Goal: Information Seeking & Learning: Learn about a topic

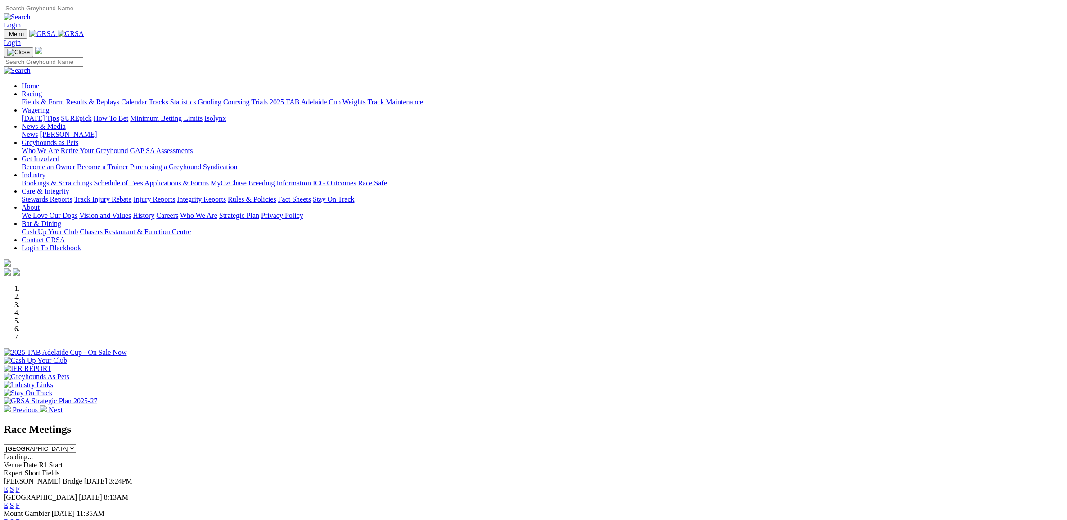
select select "QLD"
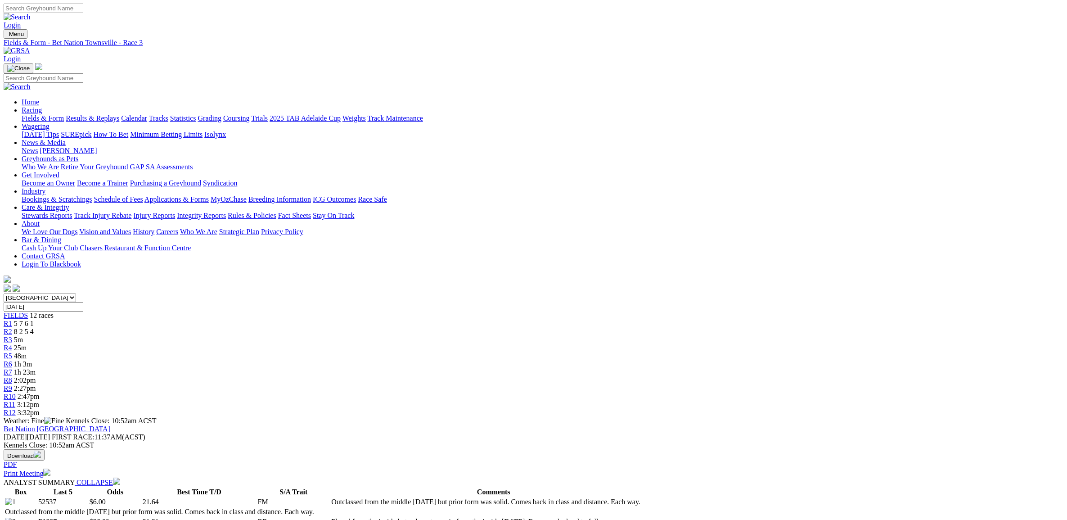
select select "10"
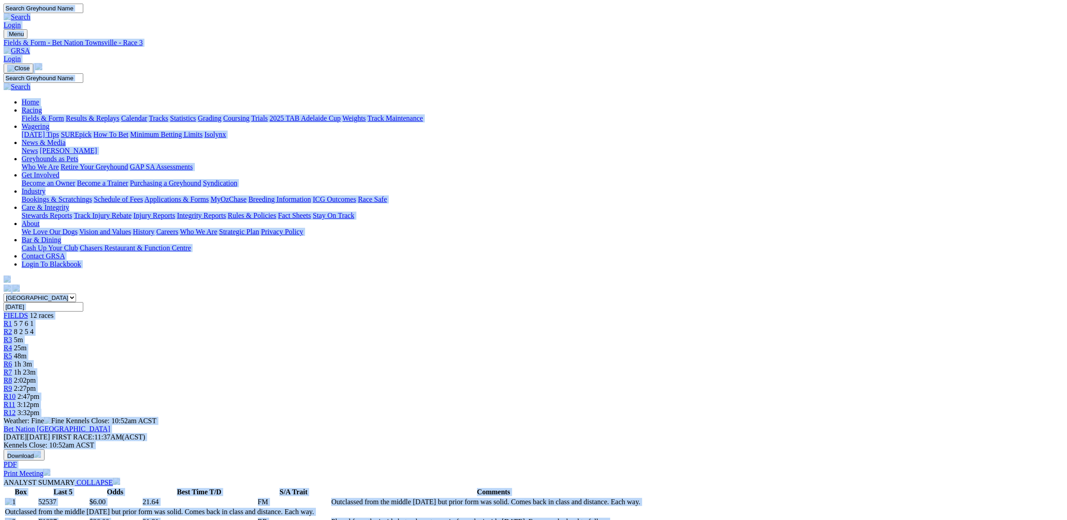
copy body "Login Menu Fields & Form - Bet Nation Townsville - Race 3 Login Home Racing Fie…"
click at [27, 344] on span "25m" at bounding box center [20, 348] width 13 height 8
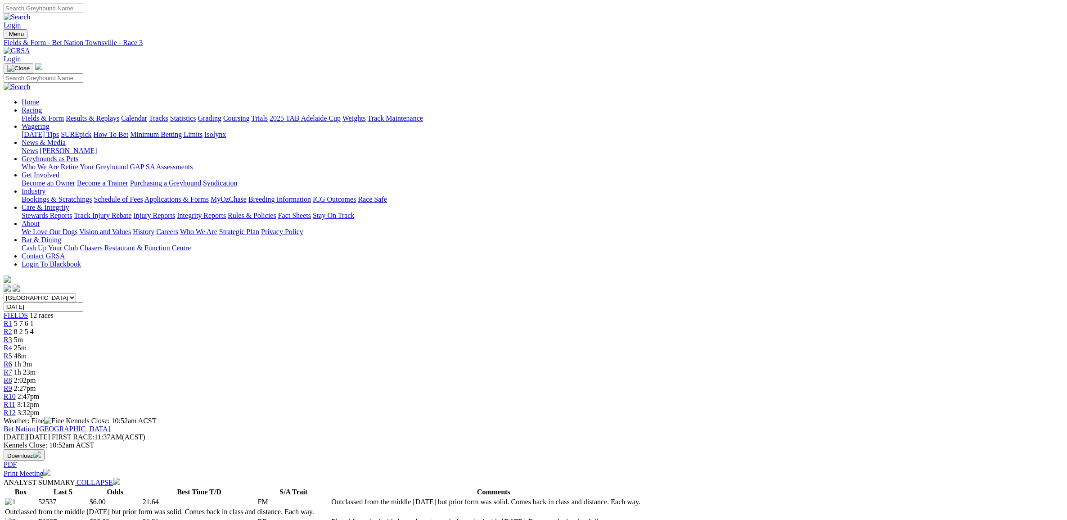
click at [27, 344] on span "25m" at bounding box center [20, 348] width 13 height 8
click at [12, 336] on link "R3" at bounding box center [8, 340] width 9 height 8
click at [12, 344] on link "R4" at bounding box center [8, 348] width 9 height 8
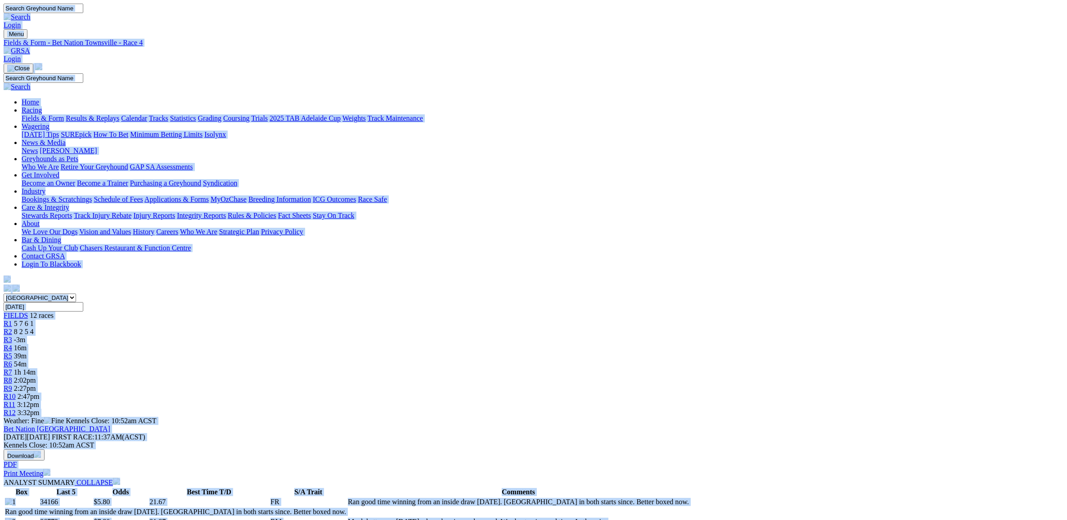
click at [26, 336] on span "-3m" at bounding box center [20, 340] width 12 height 8
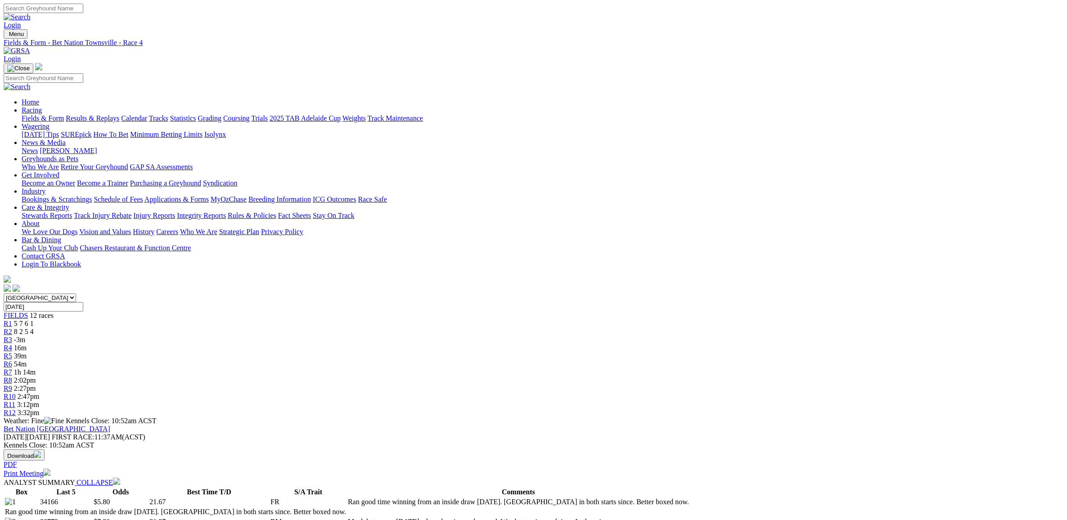
click at [12, 336] on span "R3" at bounding box center [8, 340] width 9 height 8
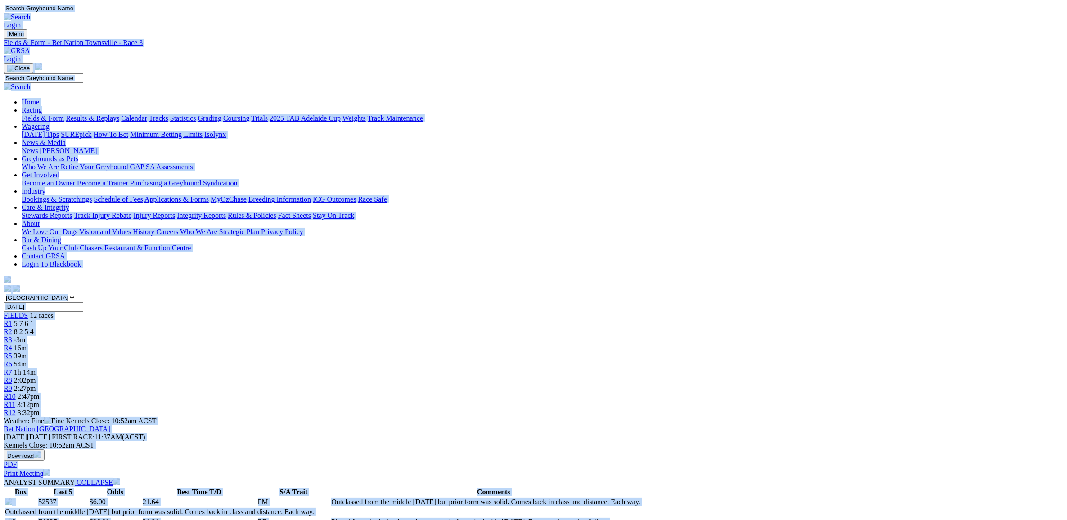
copy body "Login Menu Fields & Form - Bet Nation Townsville - Race 3 Login Home Racing Fie…"
click at [12, 344] on link "R4" at bounding box center [8, 348] width 9 height 8
click at [30, 47] on img at bounding box center [17, 51] width 27 height 8
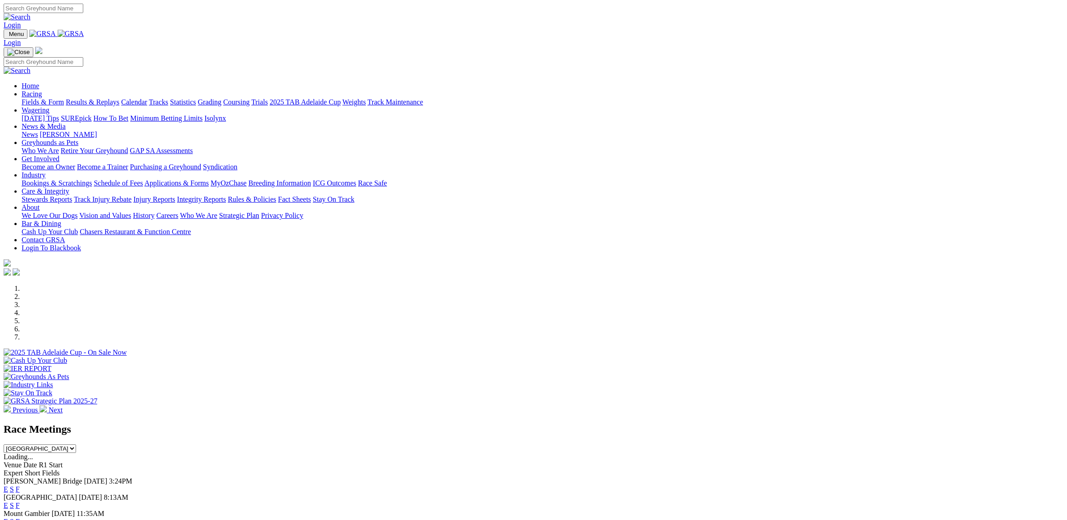
select select "[GEOGRAPHIC_DATA]"
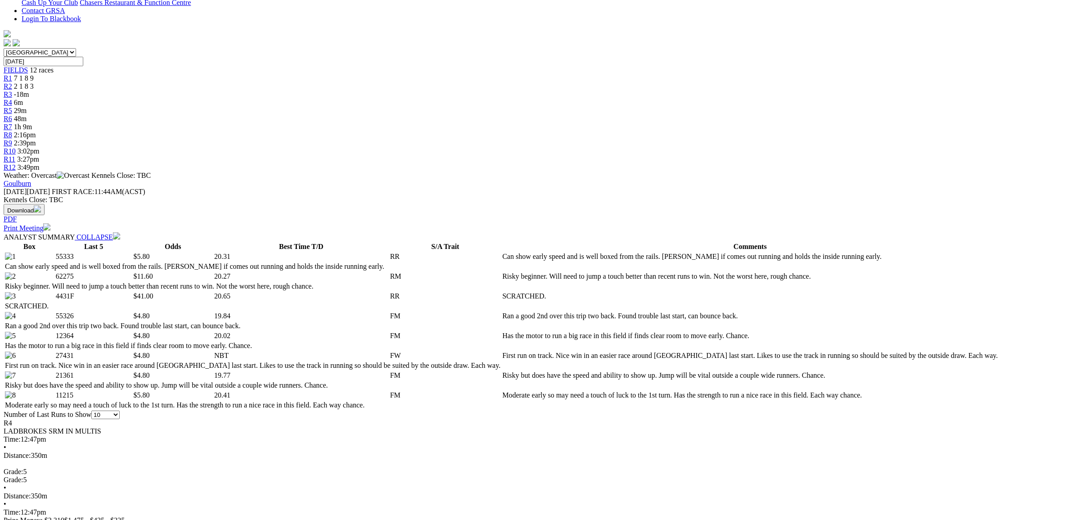
scroll to position [281, 0]
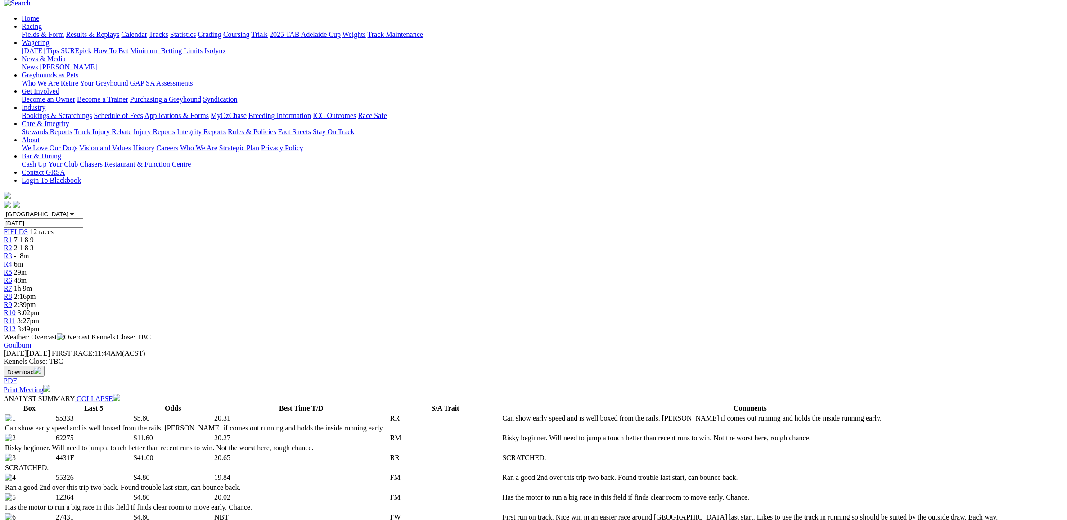
scroll to position [0, 0]
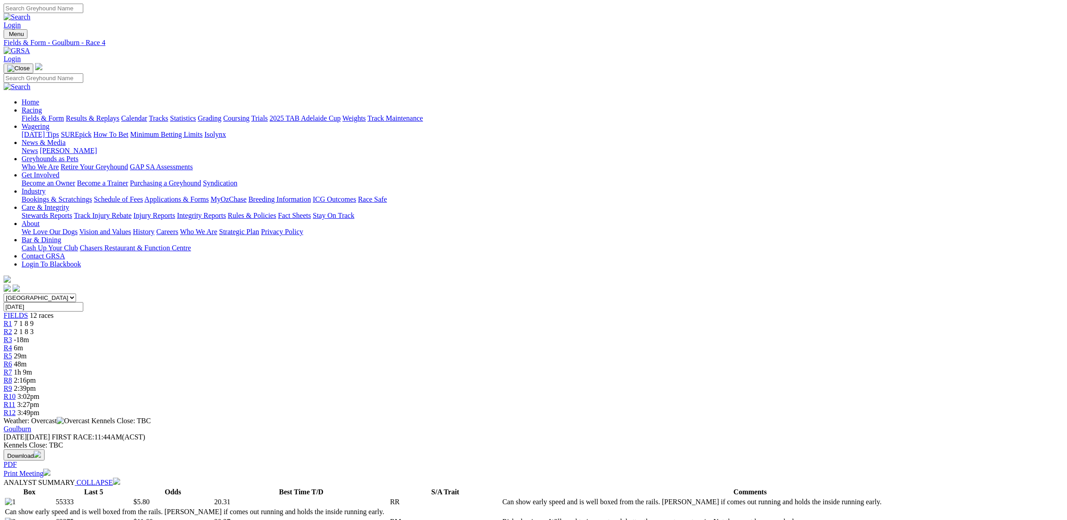
click at [30, 47] on img at bounding box center [17, 51] width 27 height 8
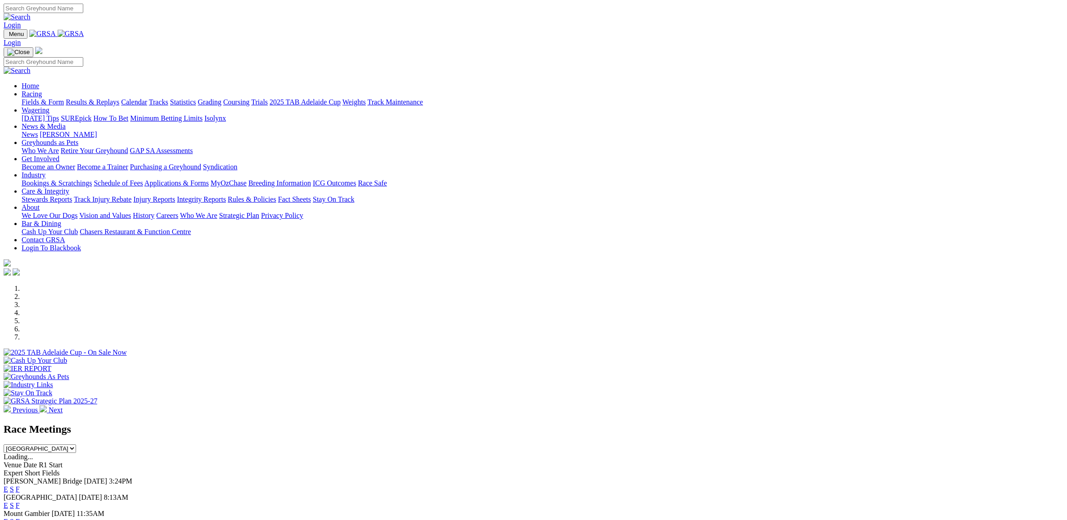
select select "QLD"
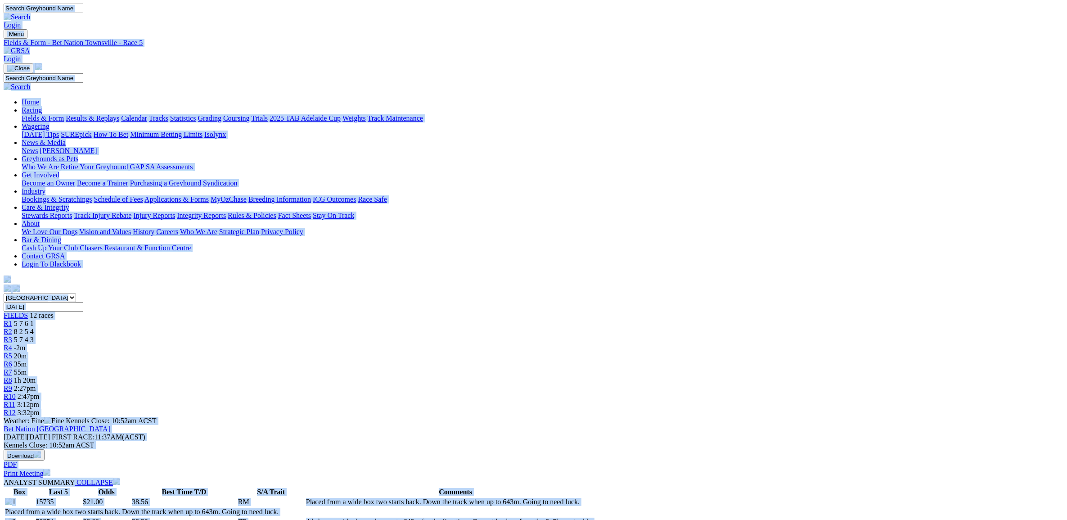
copy body "Login Menu Fields & Form - Bet Nation Townsville - Race 5 Login Home Racing Fie…"
click at [27, 360] on span "35m" at bounding box center [20, 364] width 13 height 8
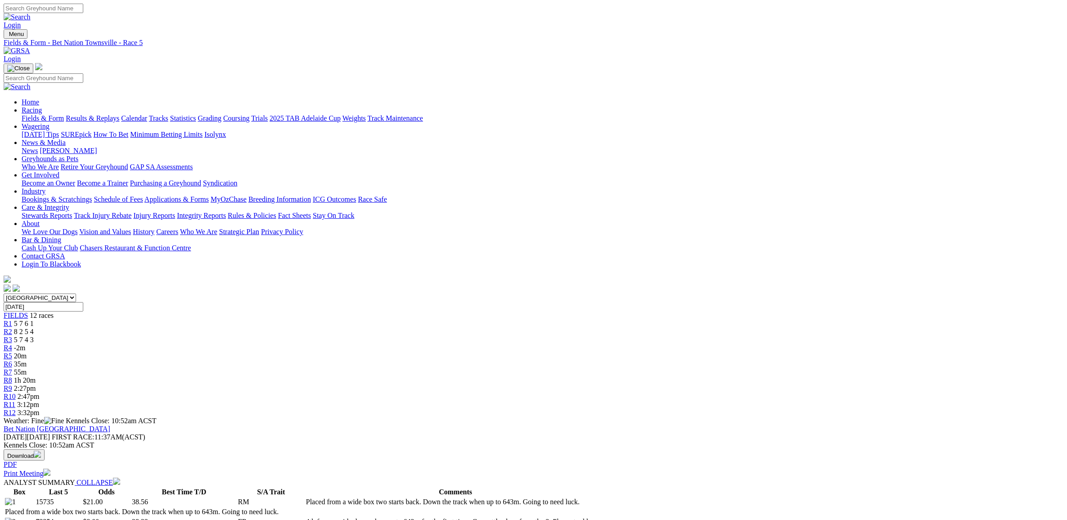
click at [12, 360] on span "R6" at bounding box center [8, 364] width 9 height 8
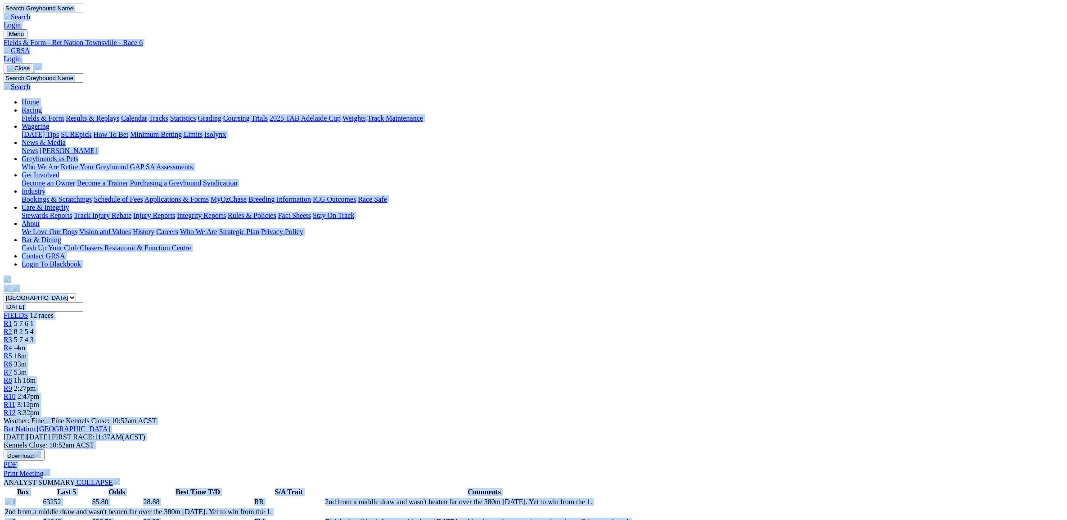
click at [12, 352] on span "R5" at bounding box center [8, 356] width 9 height 8
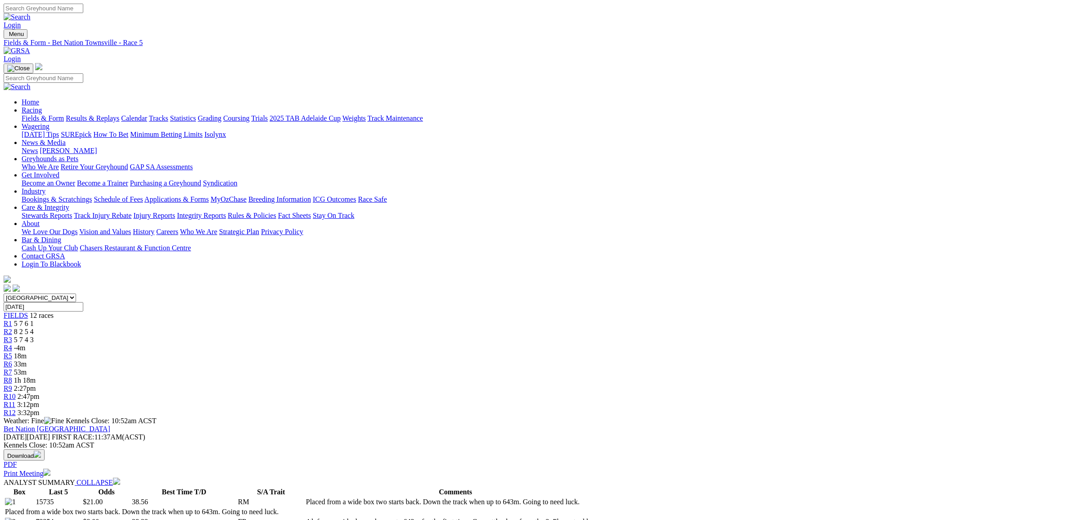
click at [27, 352] on span "18m" at bounding box center [20, 356] width 13 height 8
click at [548, 517] on td "4th from a wide draw when up to 643m for the first time. Can settle close from …" at bounding box center [456, 521] width 300 height 9
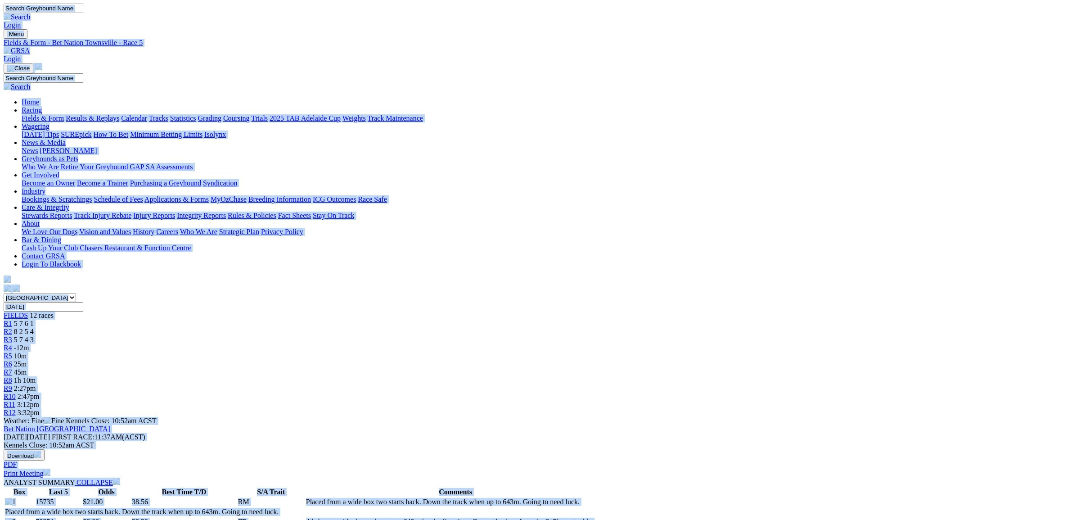
copy body "Login Menu Fields & Form - Bet Nation Townsville - Race 5 Login Home Racing Fie…"
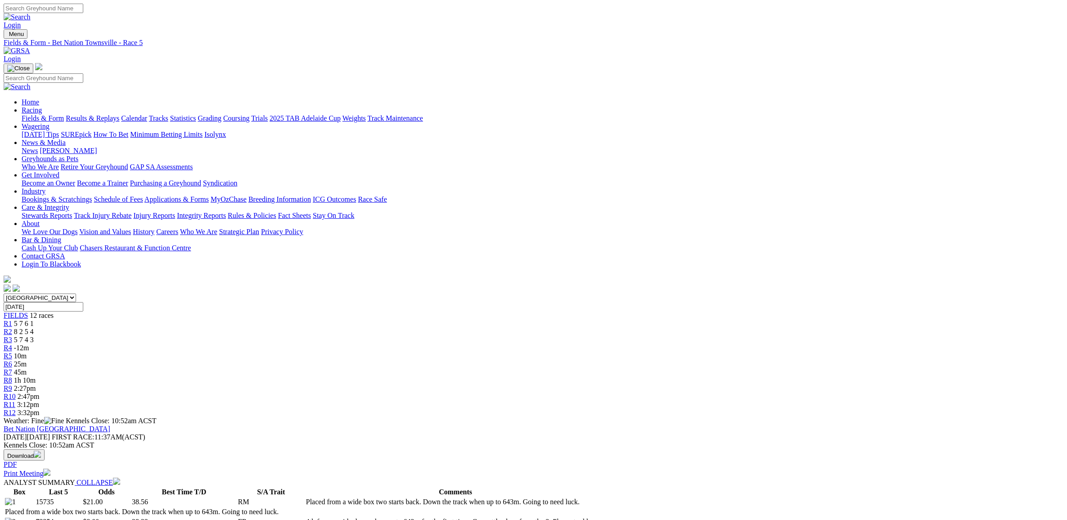
click at [27, 360] on span "25m" at bounding box center [20, 364] width 13 height 8
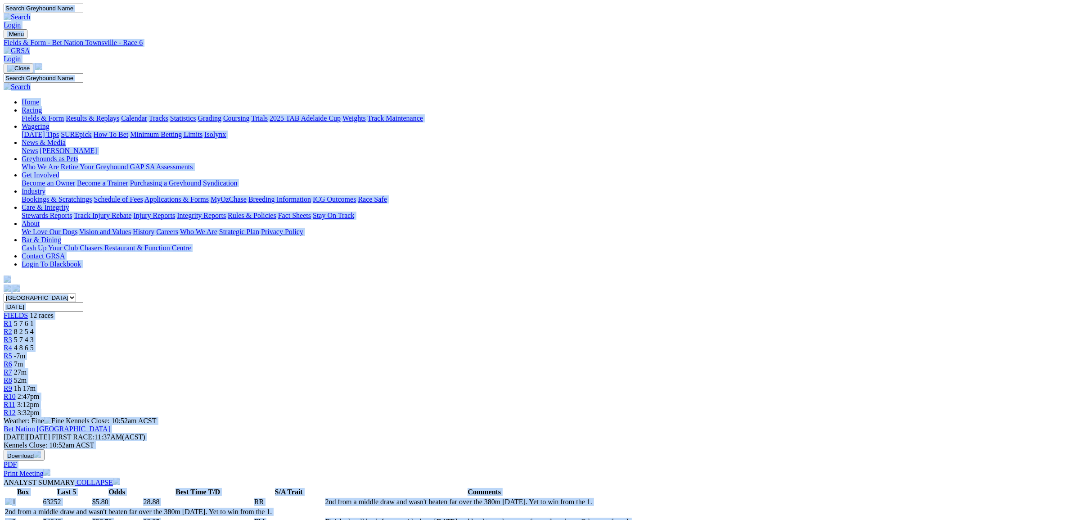
copy body "Login Menu Fields & Form - Bet Nation Townsville - Race 6 Login Home Racing Fie…"
click at [27, 368] on span "27m" at bounding box center [20, 372] width 13 height 8
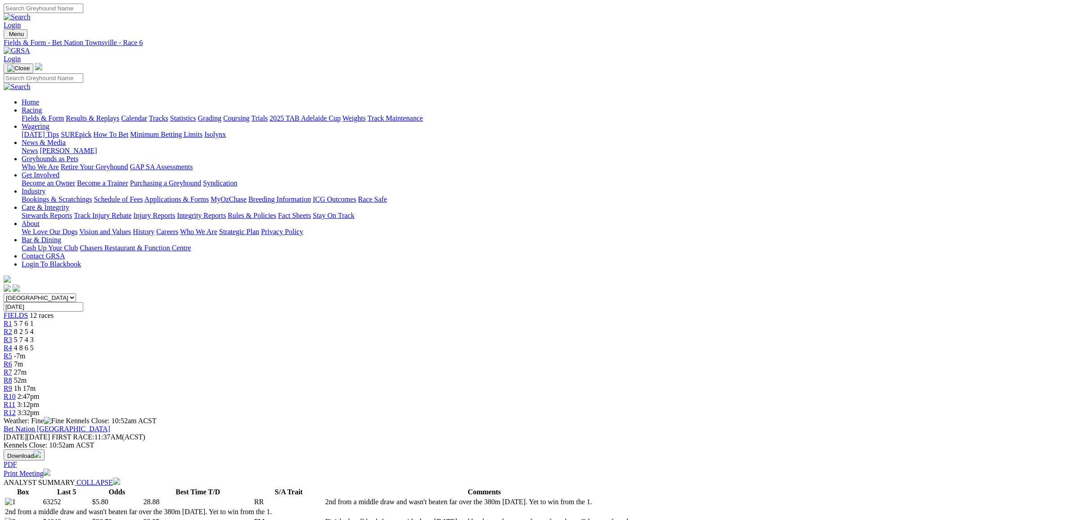
click at [577, 368] on div "R7 27m" at bounding box center [534, 372] width 1060 height 8
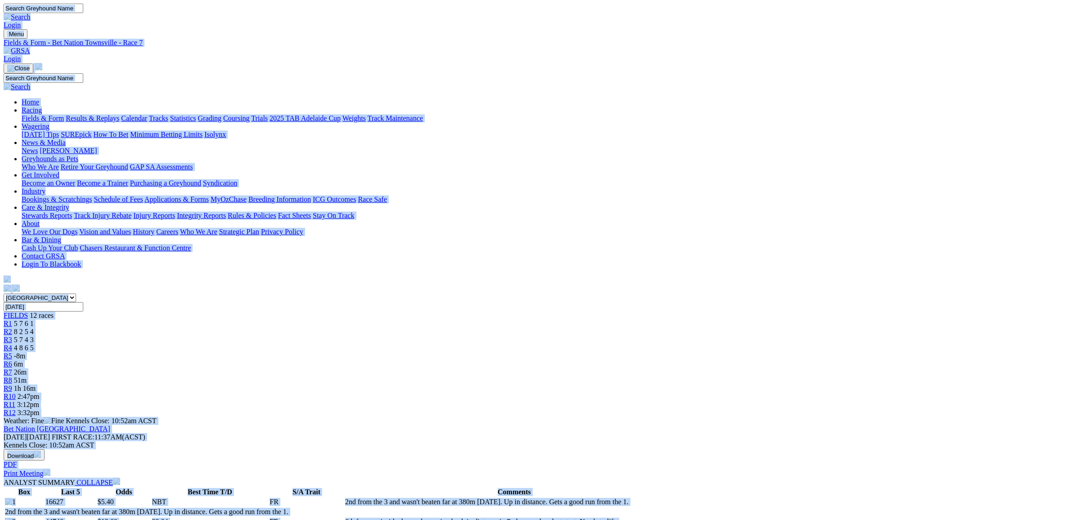
copy body "Login Menu Fields & Form - Bet Nation Townsville - Race 7 Login Home Racing Fie…"
click at [23, 360] on span "6m" at bounding box center [18, 364] width 9 height 8
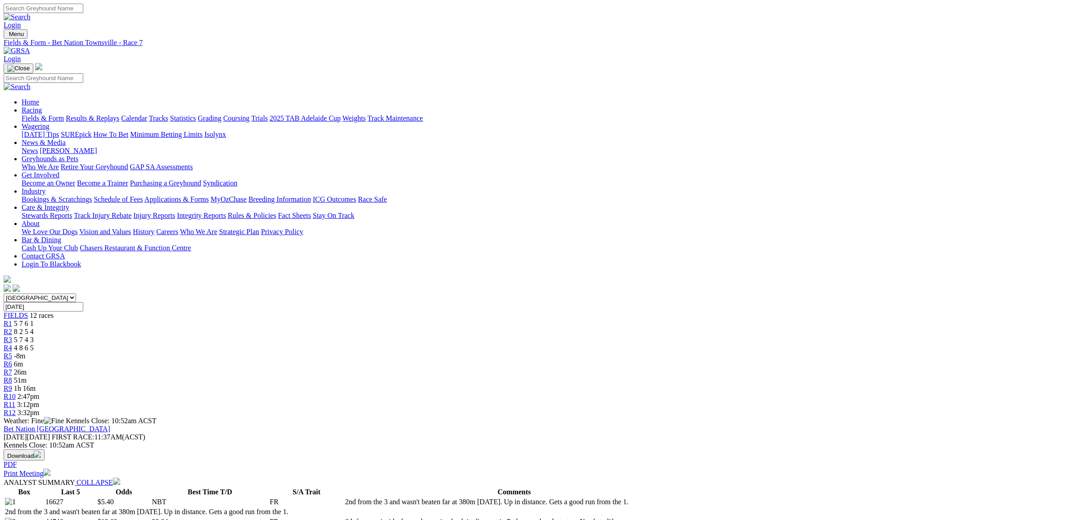
click at [23, 360] on span "6m" at bounding box center [18, 364] width 9 height 8
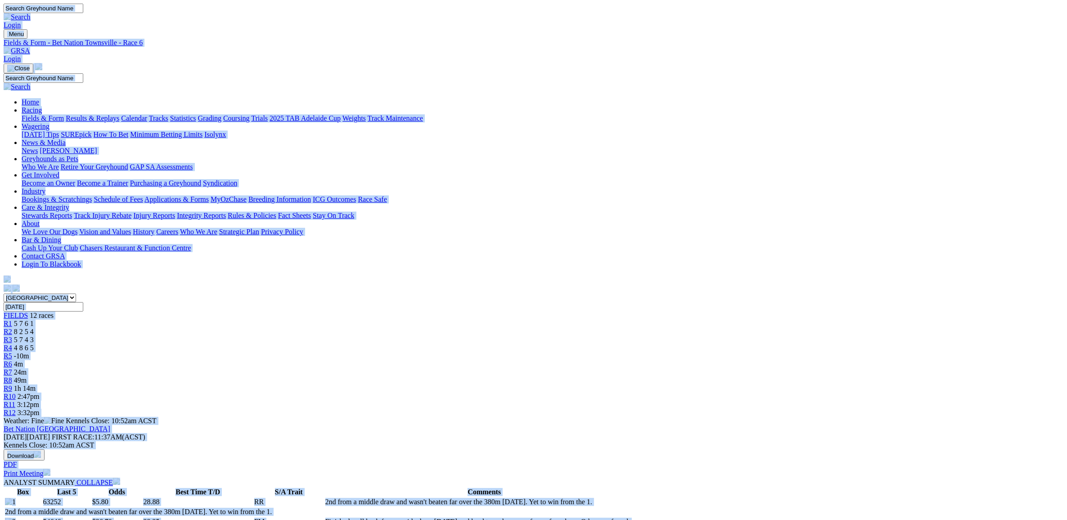
copy body "Login Menu Fields & Form - Bet Nation Townsville - Race 6 Login Home Racing Fie…"
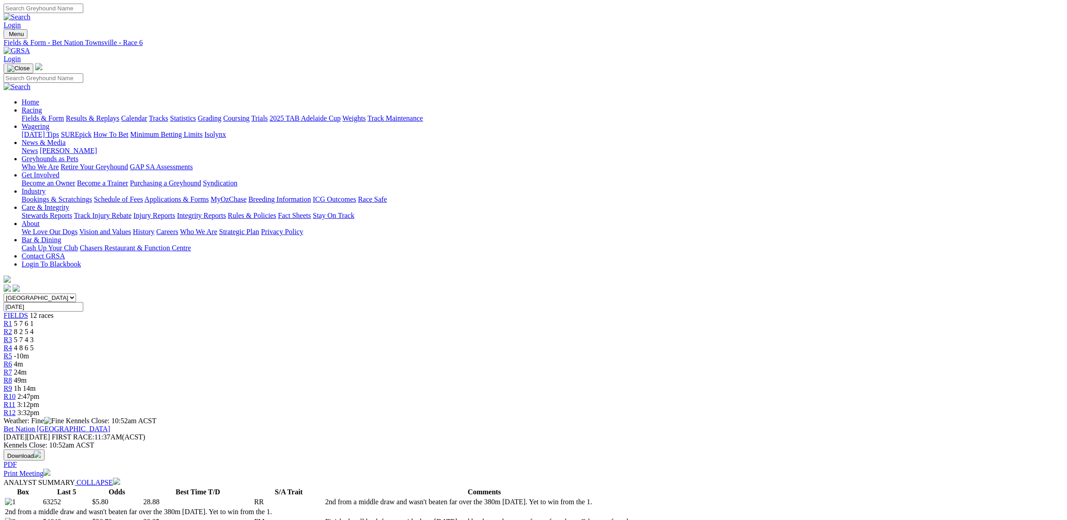
click at [27, 368] on span "24m" at bounding box center [20, 372] width 13 height 8
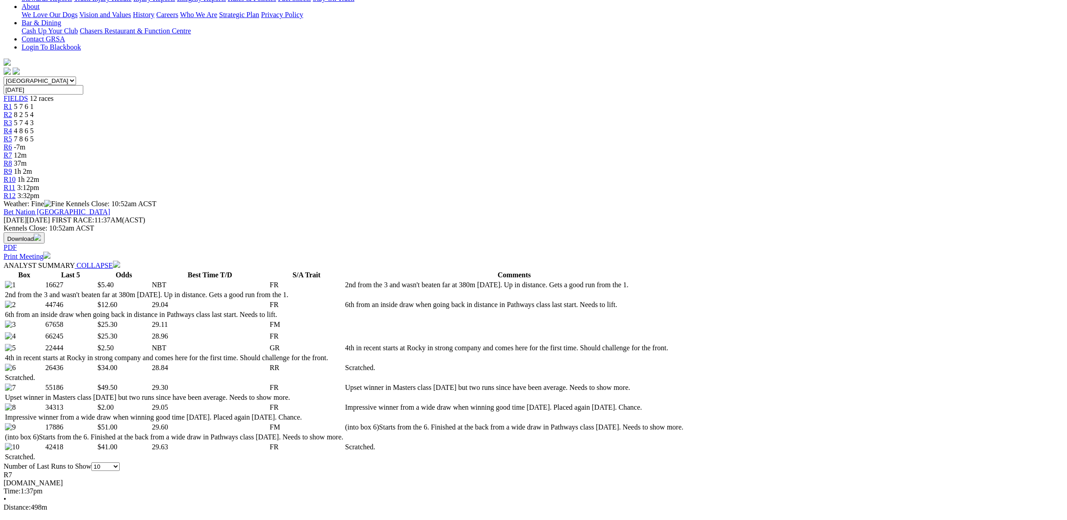
scroll to position [113, 0]
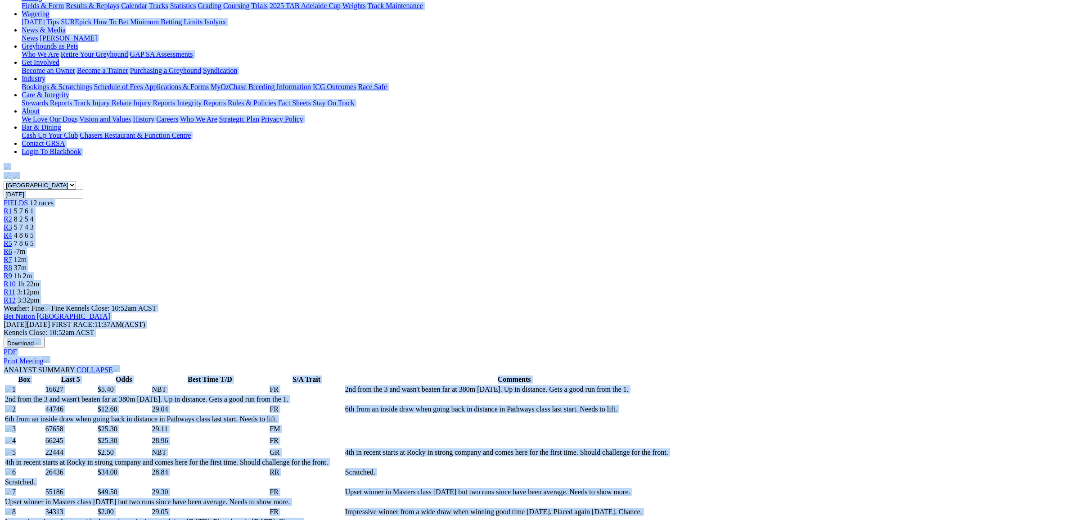
copy body "Login Menu Fields & Form - Bet Nation Townsville - Race 7 Login Home Racing Fie…"
click at [12, 264] on span "R8" at bounding box center [8, 268] width 9 height 8
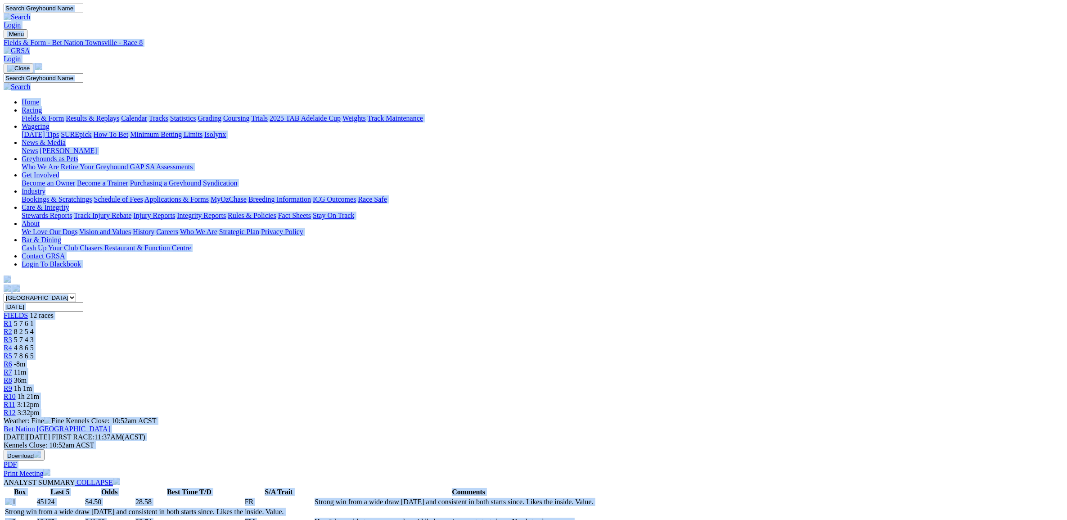
copy body "Login Menu Fields & Form - Bet Nation Townsville - Race 8 Login Home Racing Fie…"
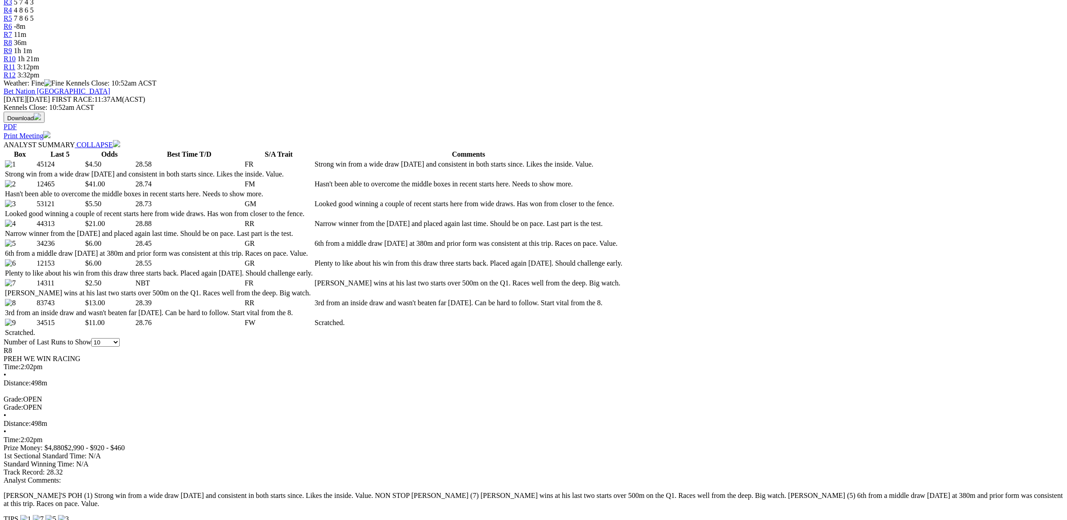
scroll to position [56, 0]
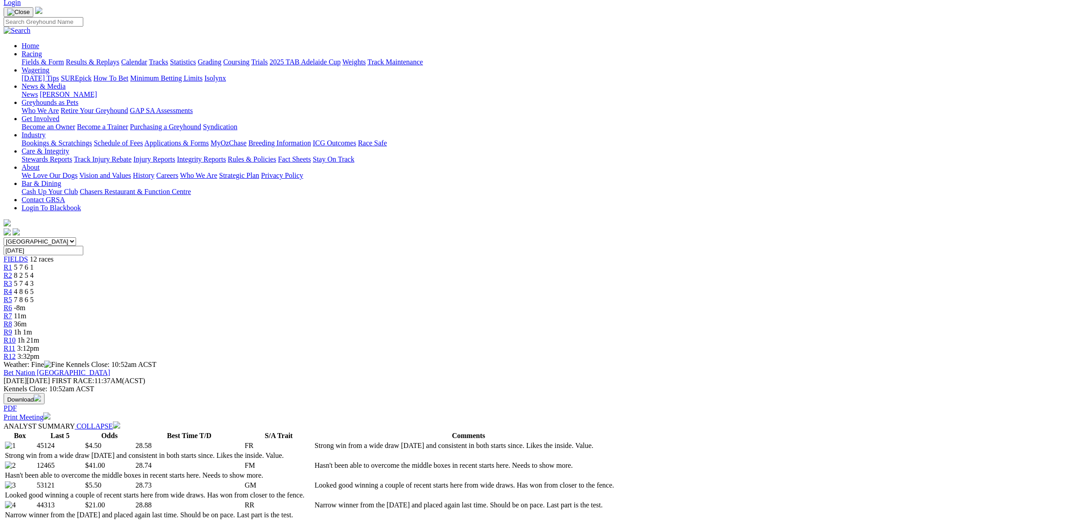
click at [12, 328] on link "R9" at bounding box center [8, 332] width 9 height 8
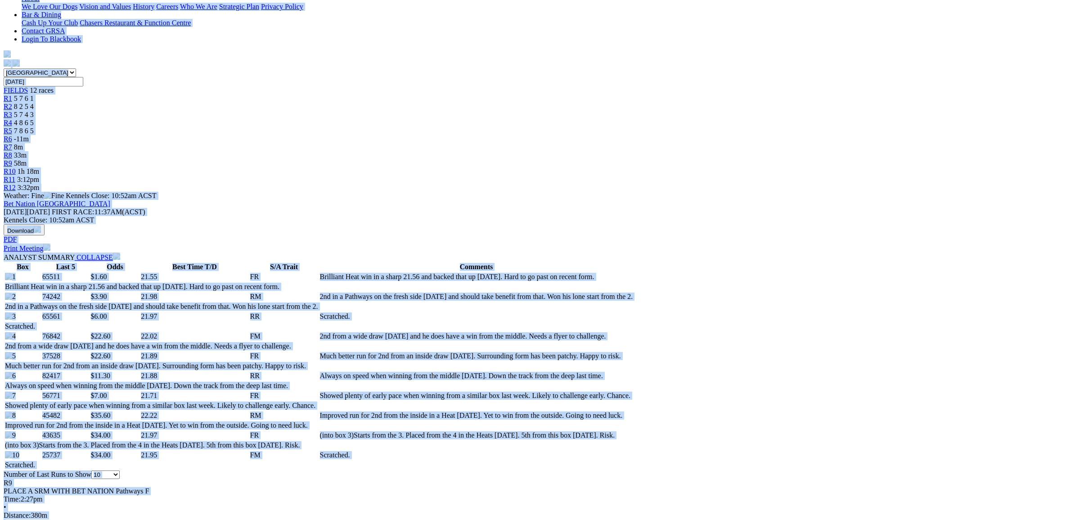
copy body "Login Menu Fields & Form - Bet Nation Townsville - Race 9 Login Home Racing Fie…"
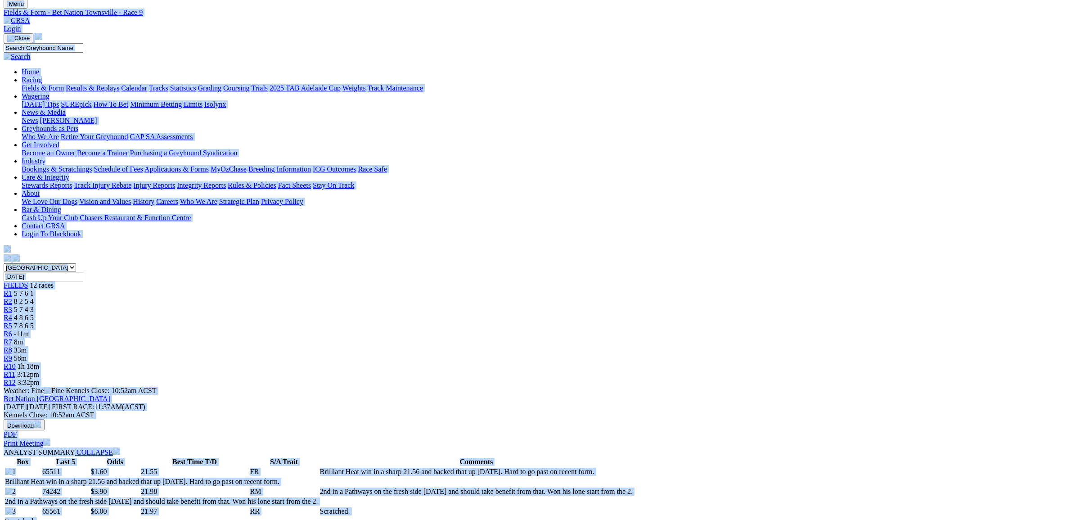
scroll to position [0, 0]
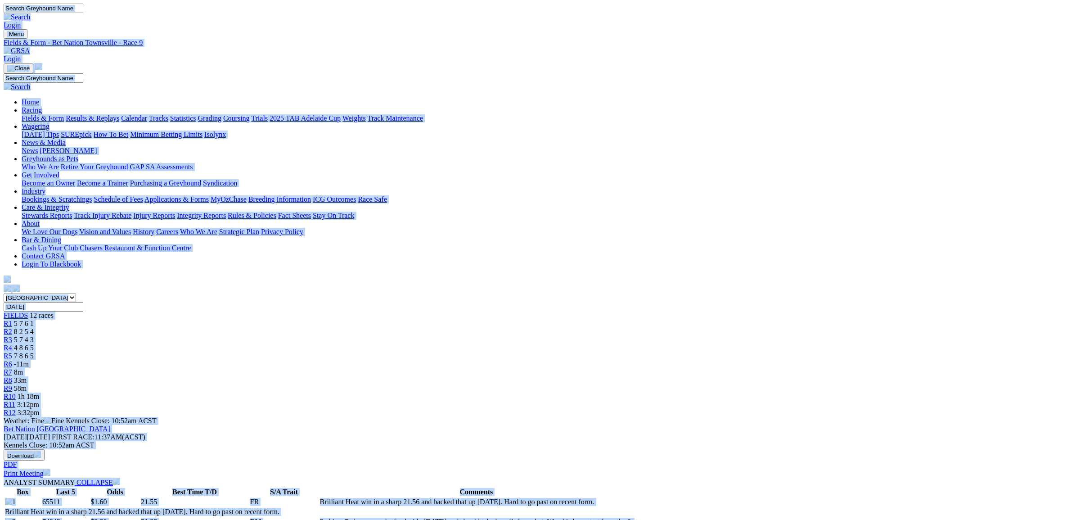
click at [27, 376] on span "33m" at bounding box center [20, 380] width 13 height 8
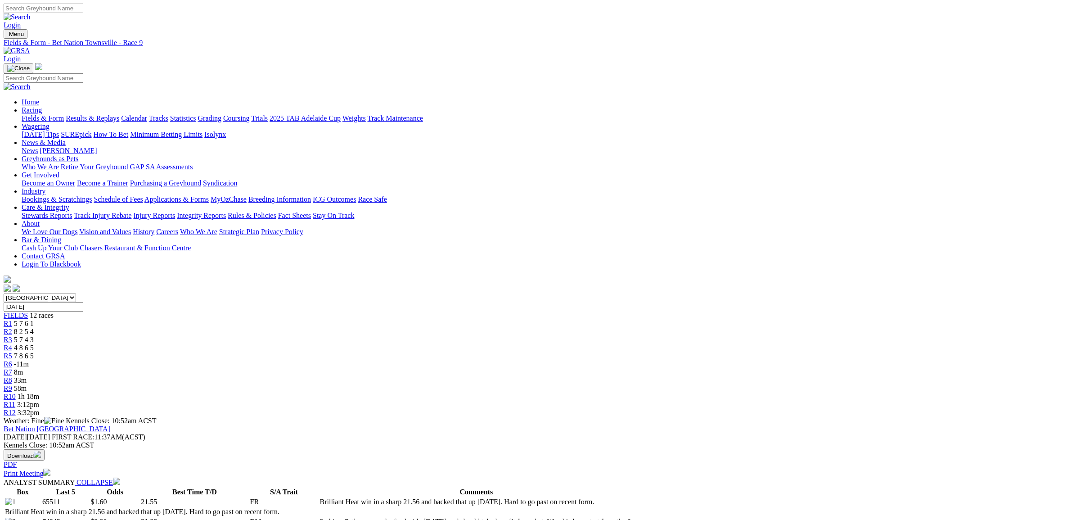
click at [27, 376] on span "33m" at bounding box center [20, 380] width 13 height 8
click at [701, 392] on div "R10 1h 1m" at bounding box center [534, 396] width 1060 height 8
click at [662, 497] on td "Solid run for 2nd from the middle at his first look here on Tuesday. Sure to be…" at bounding box center [497, 501] width 328 height 9
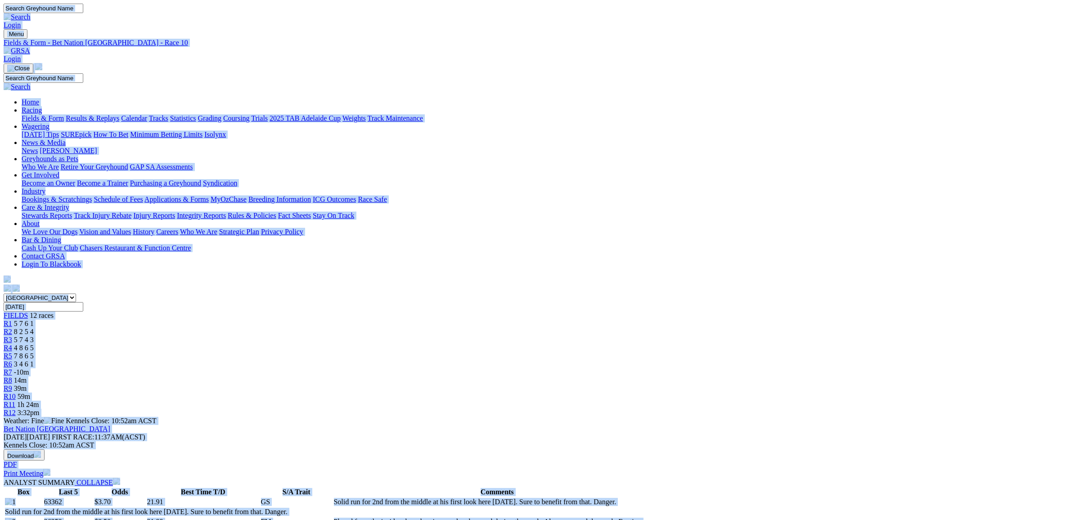
copy body "Login Menu Fields & Form - Bet Nation Townsville - Race 10 Login Home Racing Fi…"
